Goal: Information Seeking & Learning: Learn about a topic

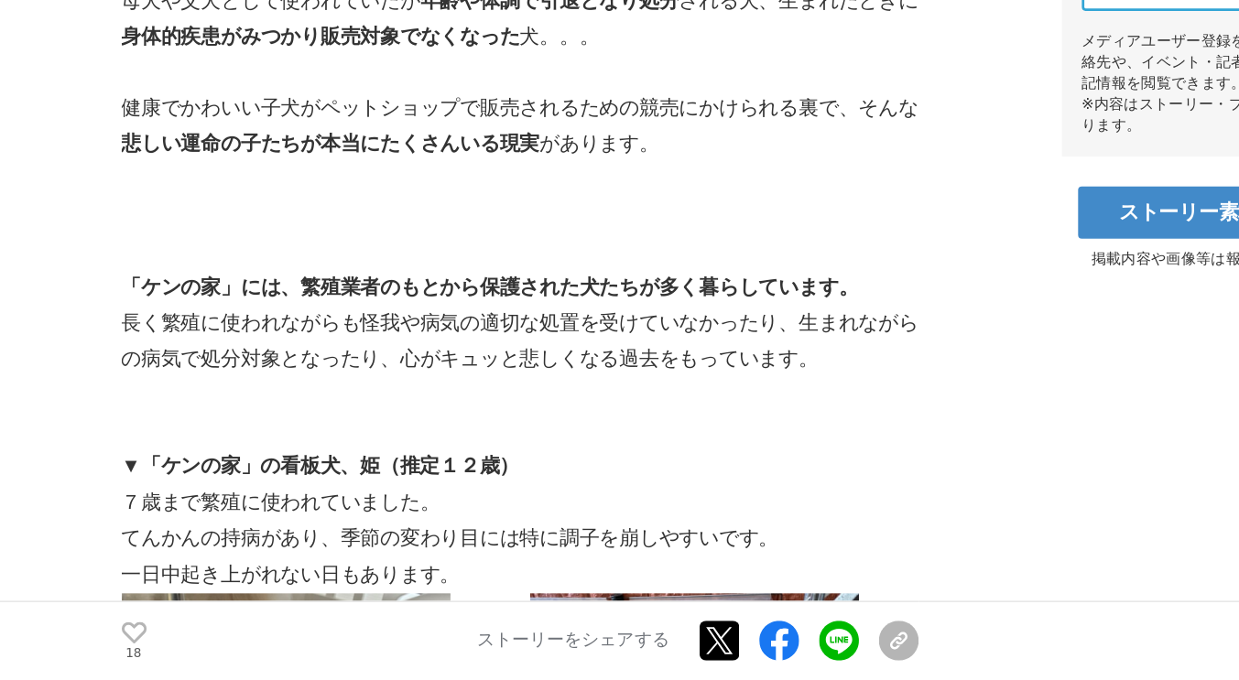
scroll to position [706, 0]
click at [206, 395] on strong "「ケンの家」には、繁殖業者のもとから保護された犬たちが多く暮らしています。" at bounding box center [406, 390] width 542 height 16
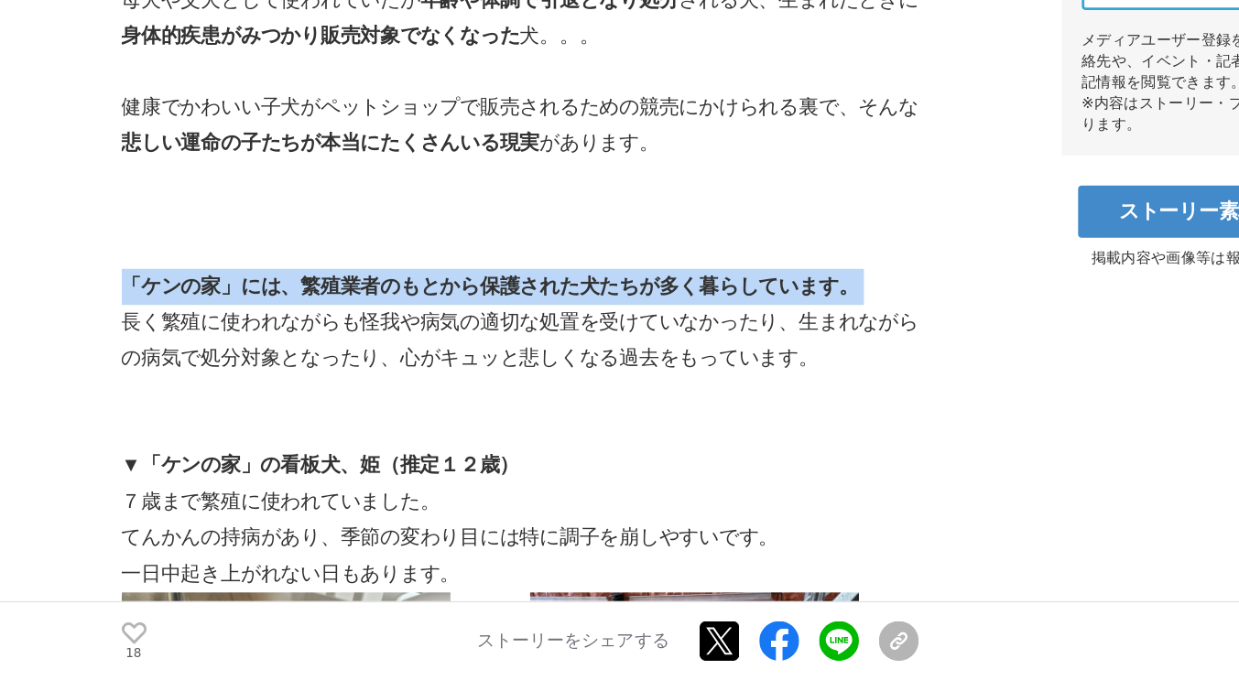
click at [206, 395] on strong "「ケンの家」には、繁殖業者のもとから保護された犬たちが多く暮らしています。" at bounding box center [406, 390] width 542 height 16
click at [172, 388] on strong "「ケンの家」には、繁殖業者のもとから保護された犬たちが多く暮らしています。" at bounding box center [406, 390] width 542 height 16
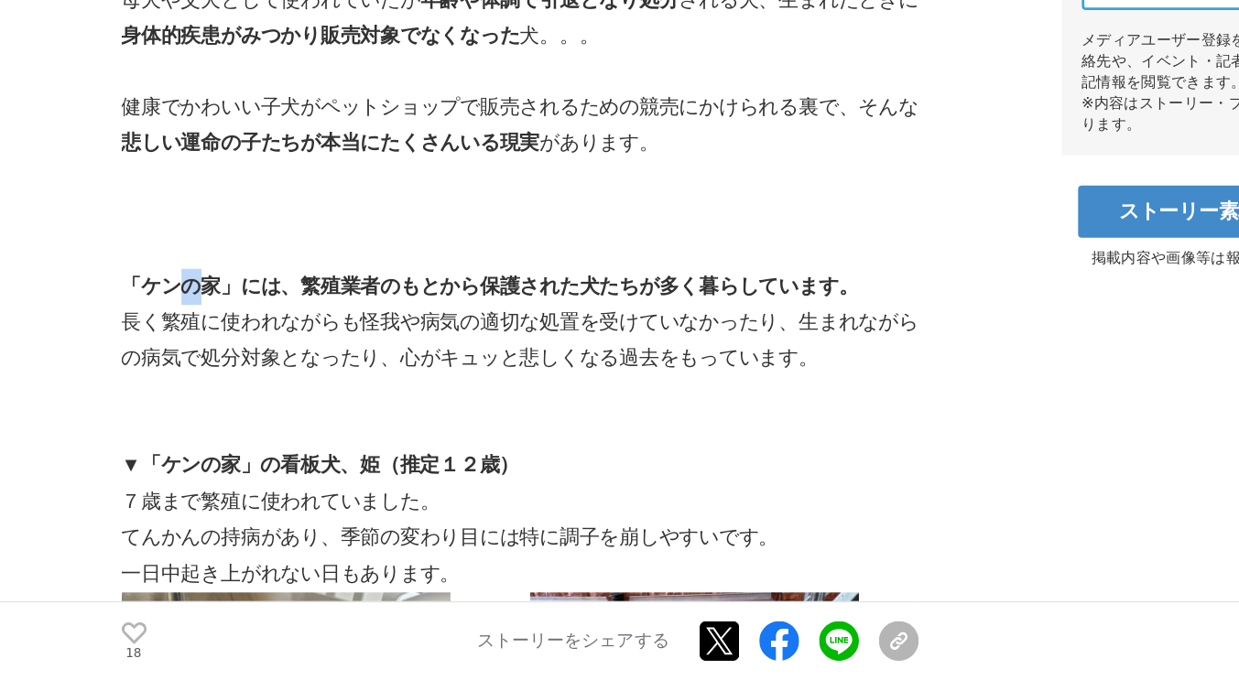
click at [172, 388] on strong "「ケンの家」には、繁殖業者のもとから保護された犬たちが多く暮らしています。" at bounding box center [406, 390] width 542 height 16
click at [341, 397] on strong "「ケンの家」には、繁殖業者のもとから保護された犬たちが多く暮らしています。" at bounding box center [406, 390] width 542 height 16
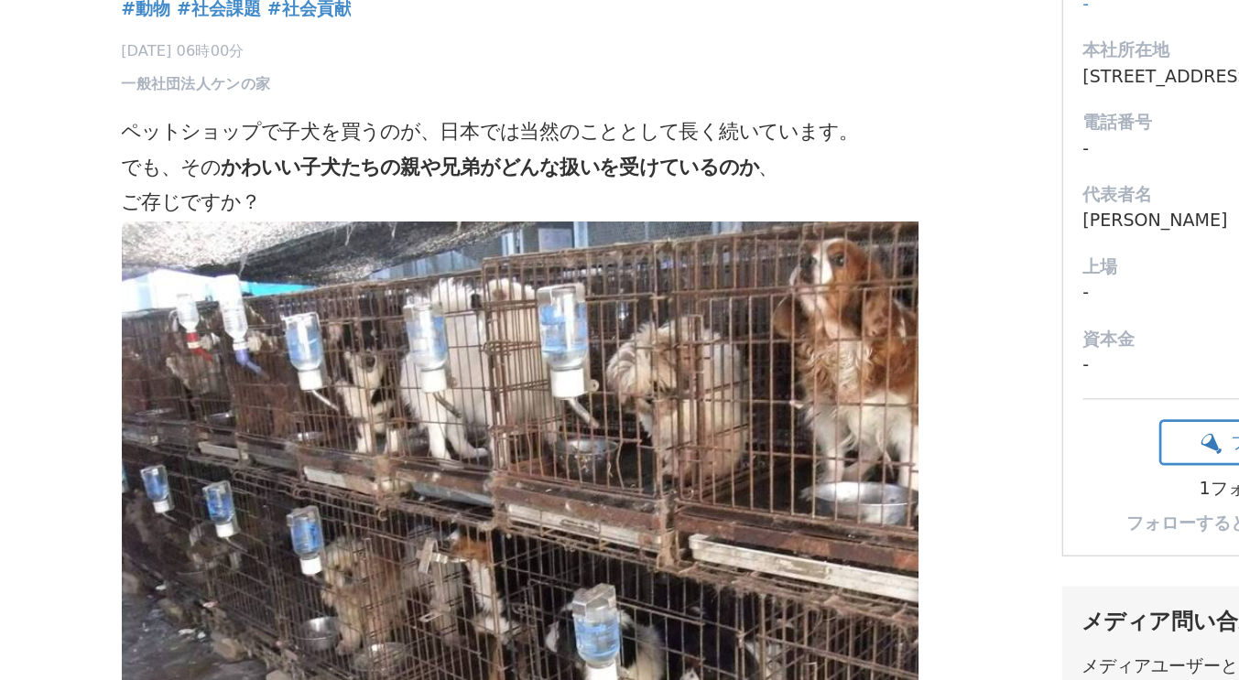
scroll to position [0, 0]
